Goal: Navigation & Orientation: Find specific page/section

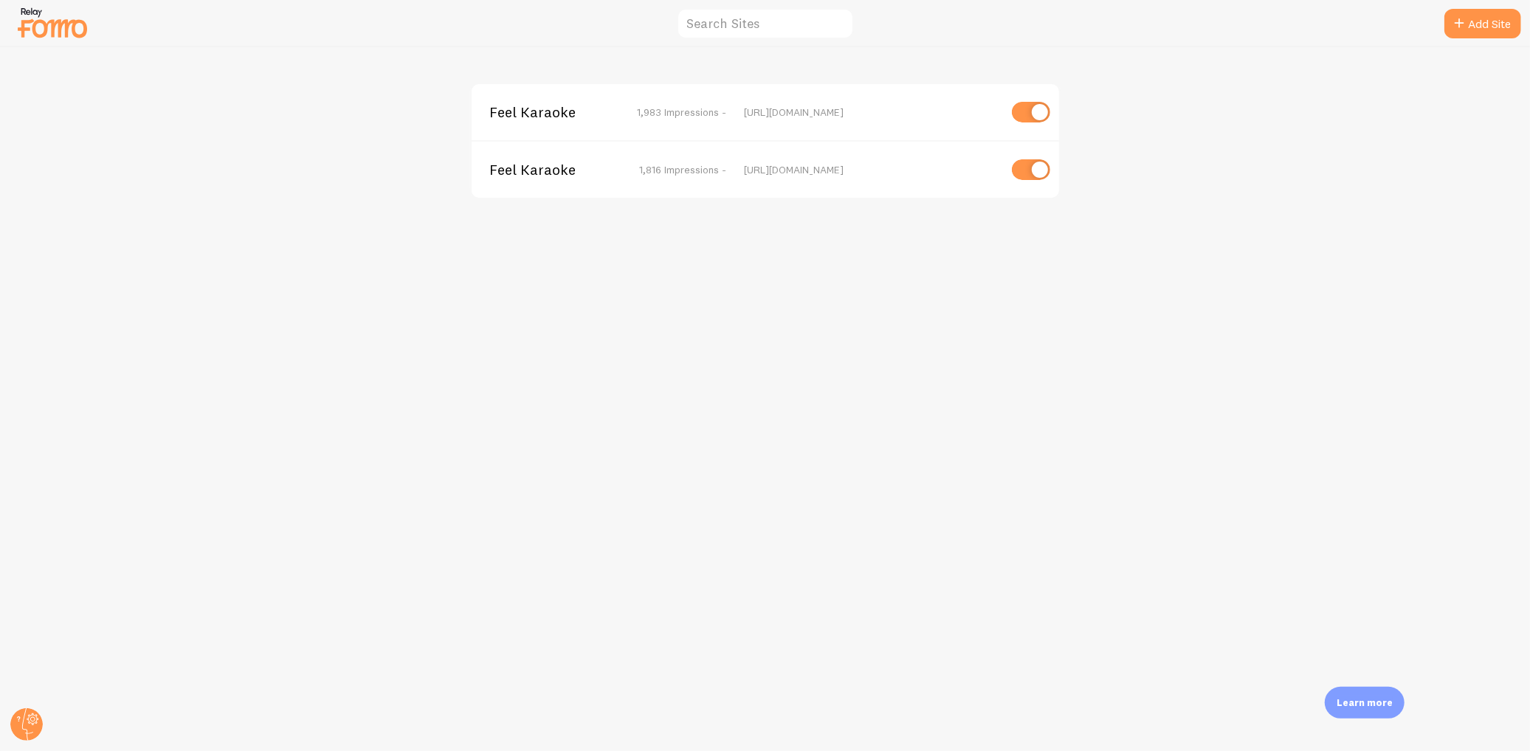
click at [540, 165] on span "Feel Karaoke" at bounding box center [548, 169] width 119 height 13
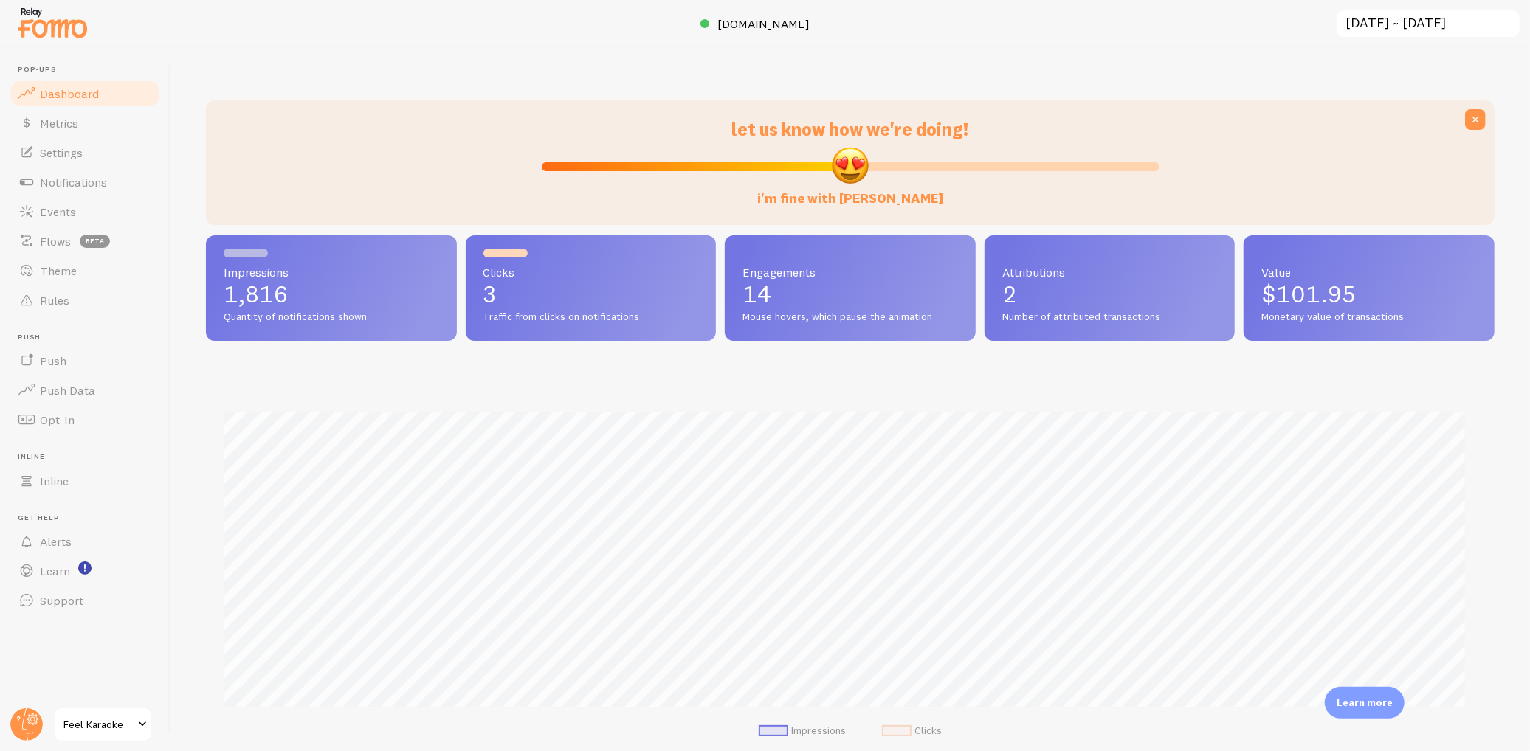
scroll to position [388, 1276]
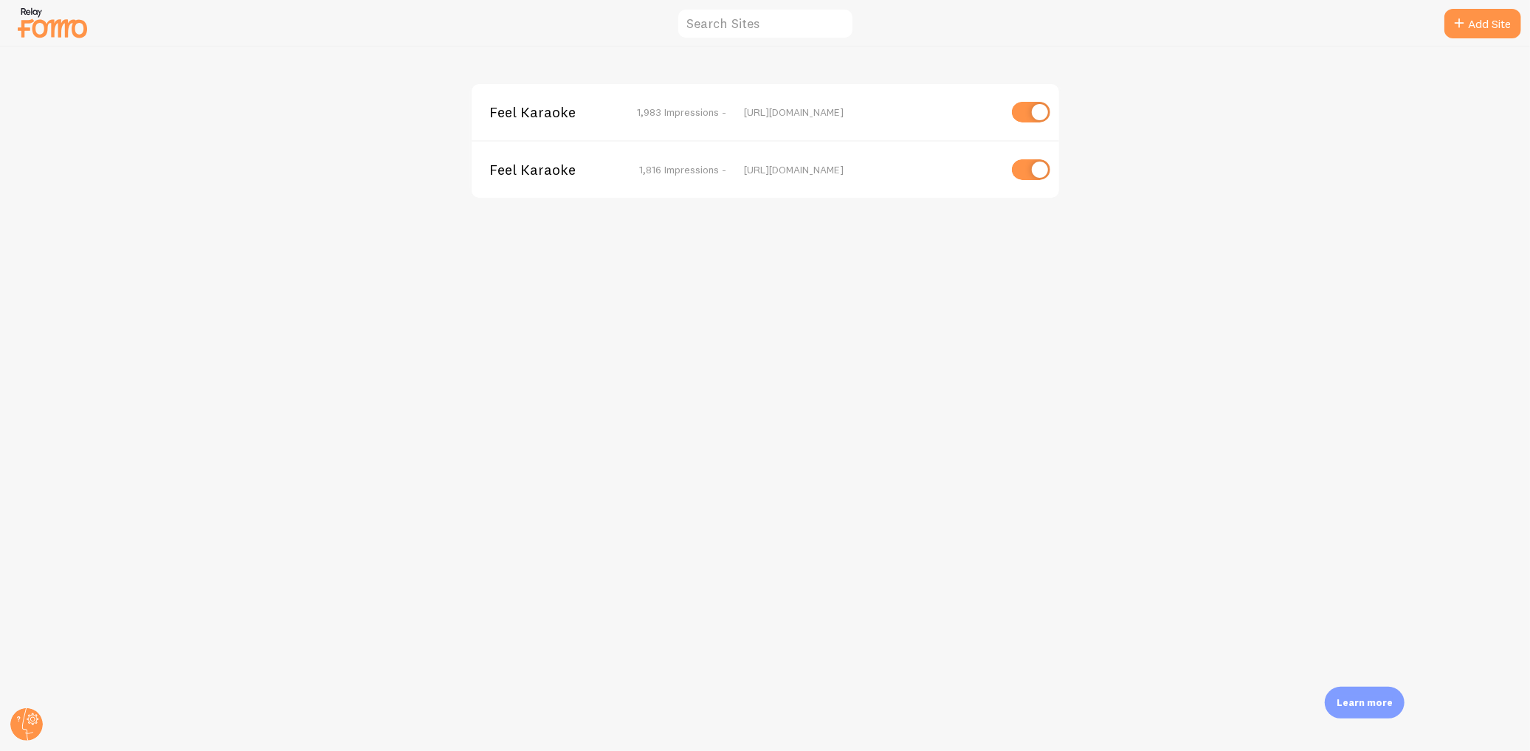
click at [526, 165] on span "Feel Karaoke" at bounding box center [548, 169] width 119 height 13
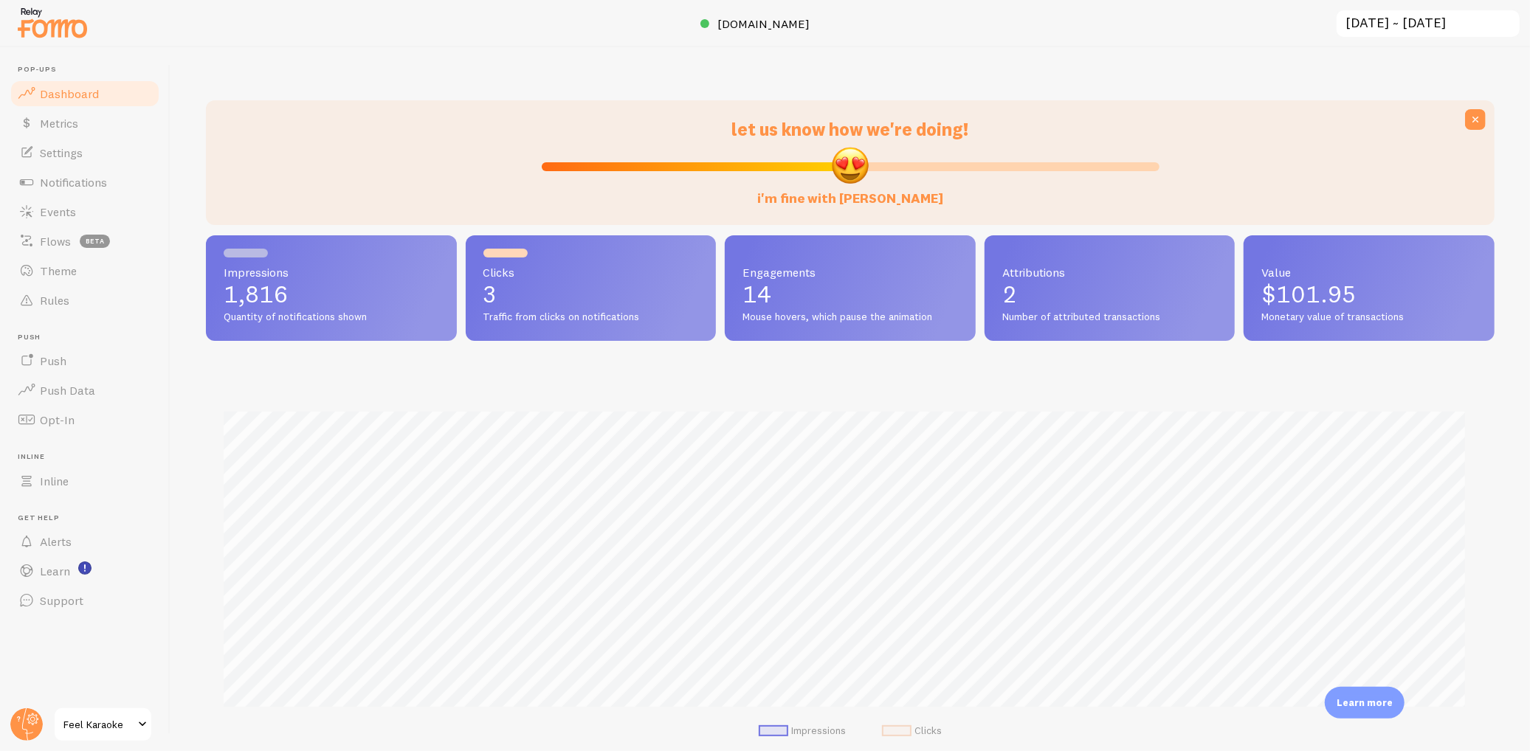
scroll to position [388, 1276]
